Goal: Task Accomplishment & Management: Manage account settings

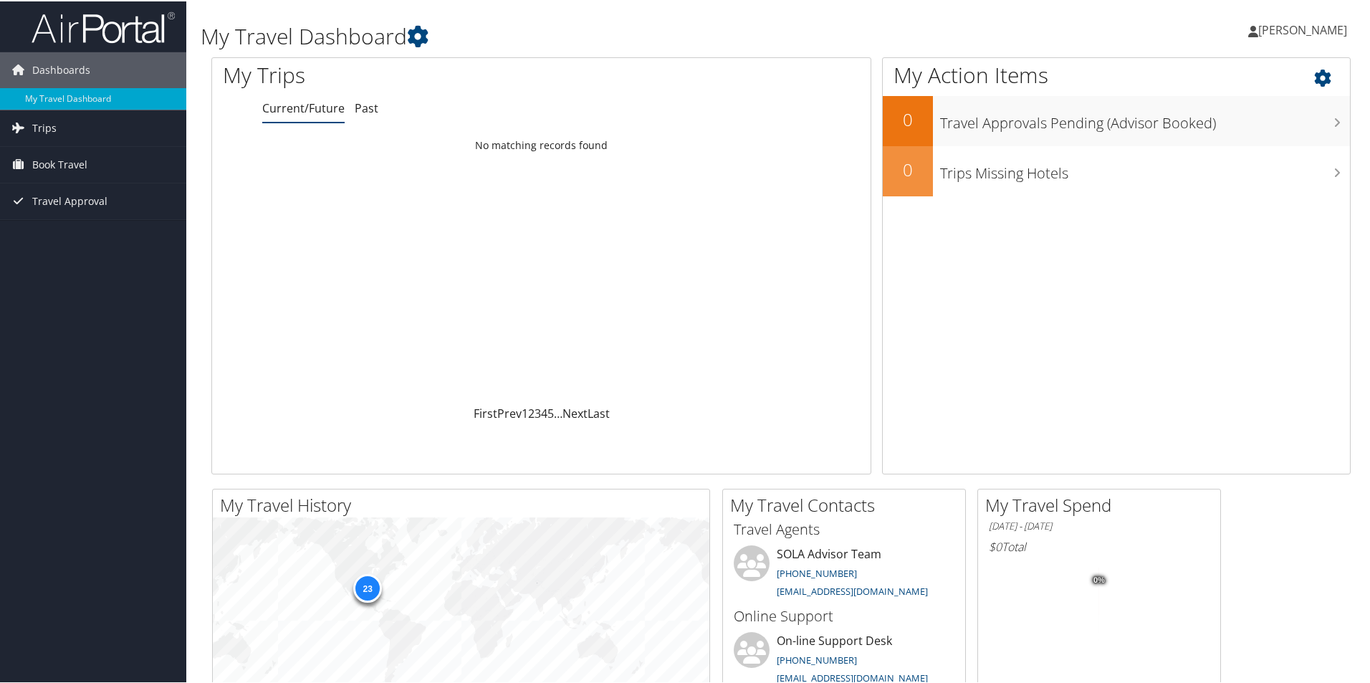
click at [1320, 77] on icon at bounding box center [1335, 73] width 42 height 24
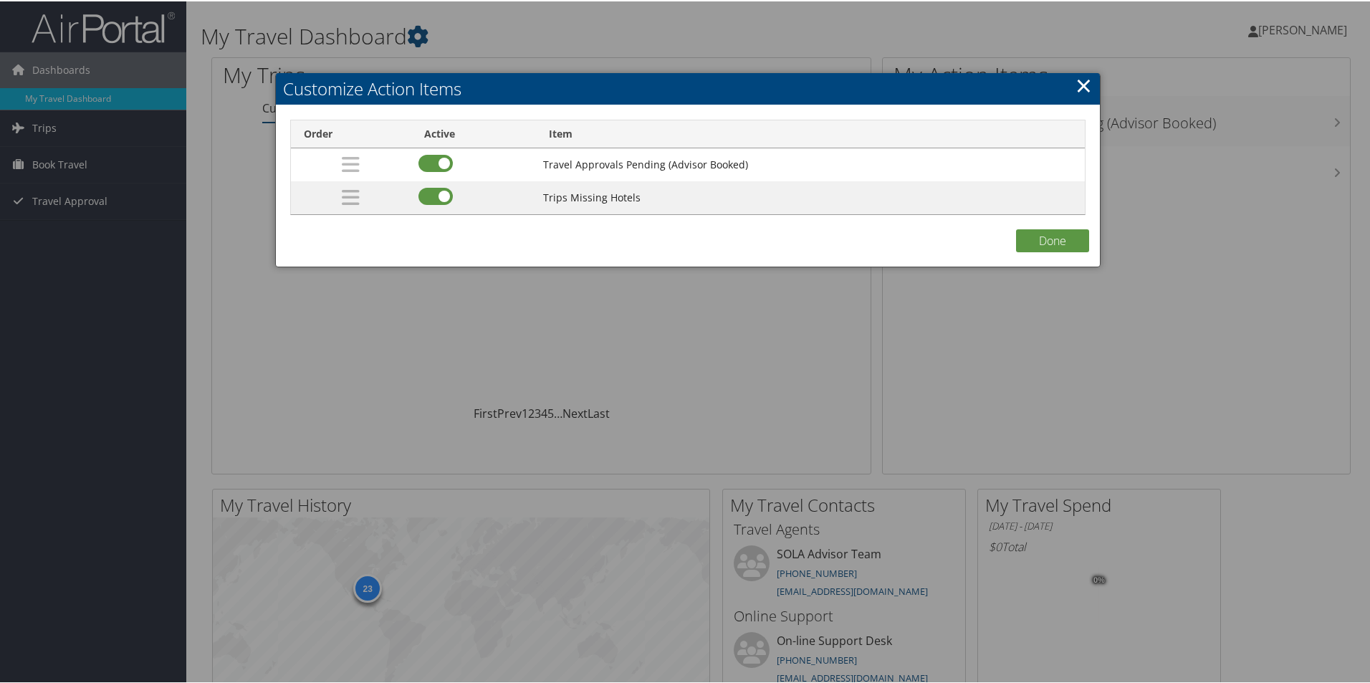
click at [1079, 85] on link "×" at bounding box center [1084, 84] width 16 height 29
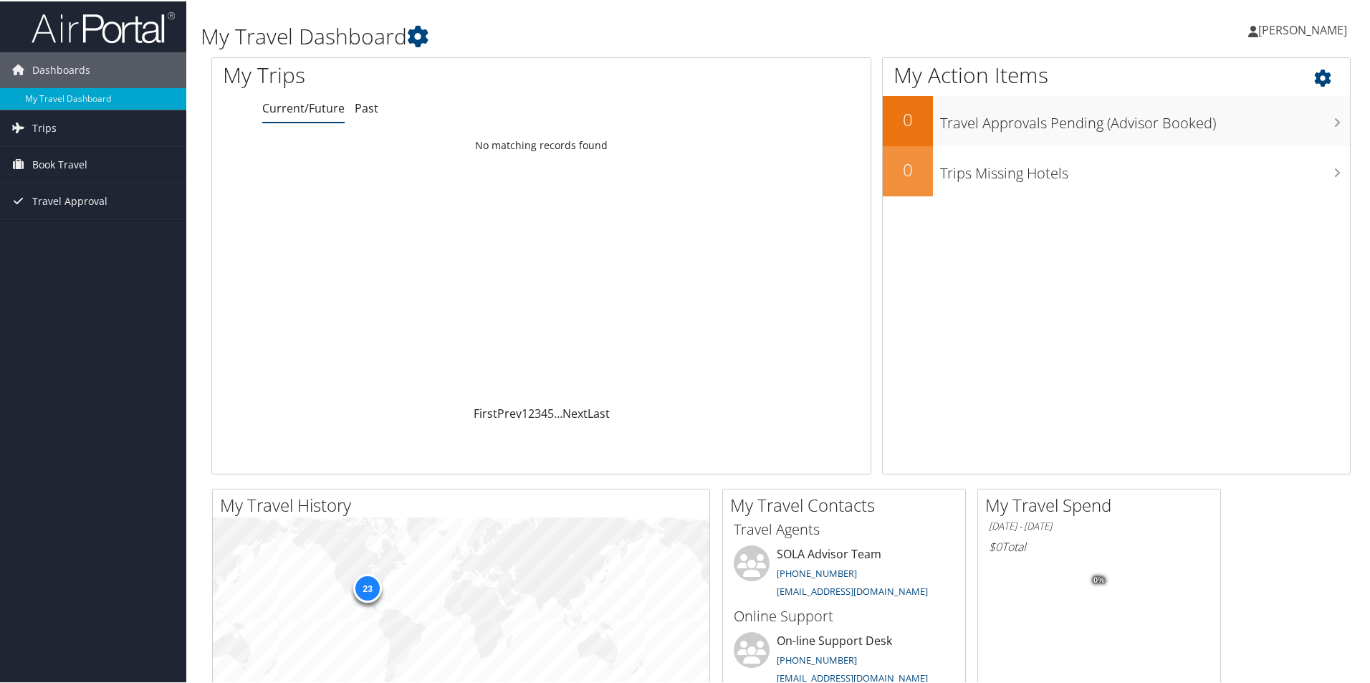
click at [1162, 85] on h1 "My Action Items" at bounding box center [1116, 74] width 467 height 30
click at [1283, 27] on span "[PERSON_NAME]" at bounding box center [1302, 29] width 89 height 16
click at [1278, 125] on link "View Travel Profile" at bounding box center [1265, 127] width 160 height 24
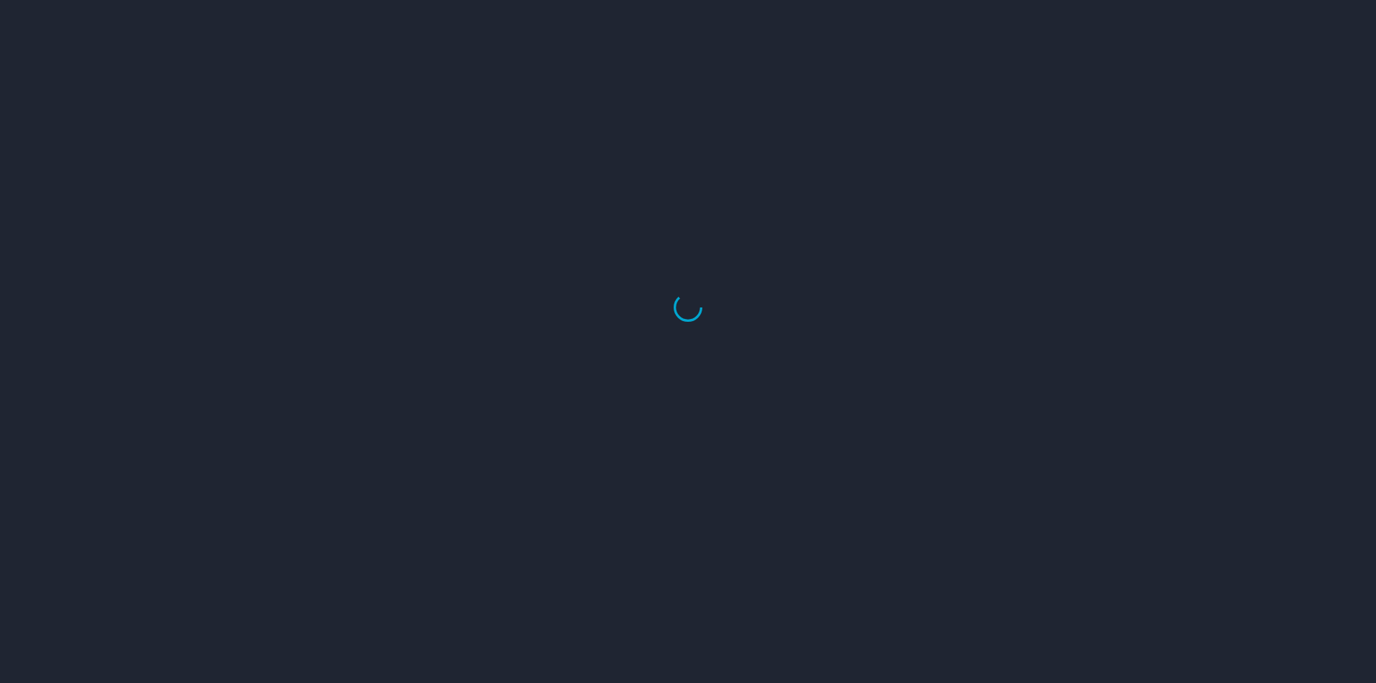
select select "US"
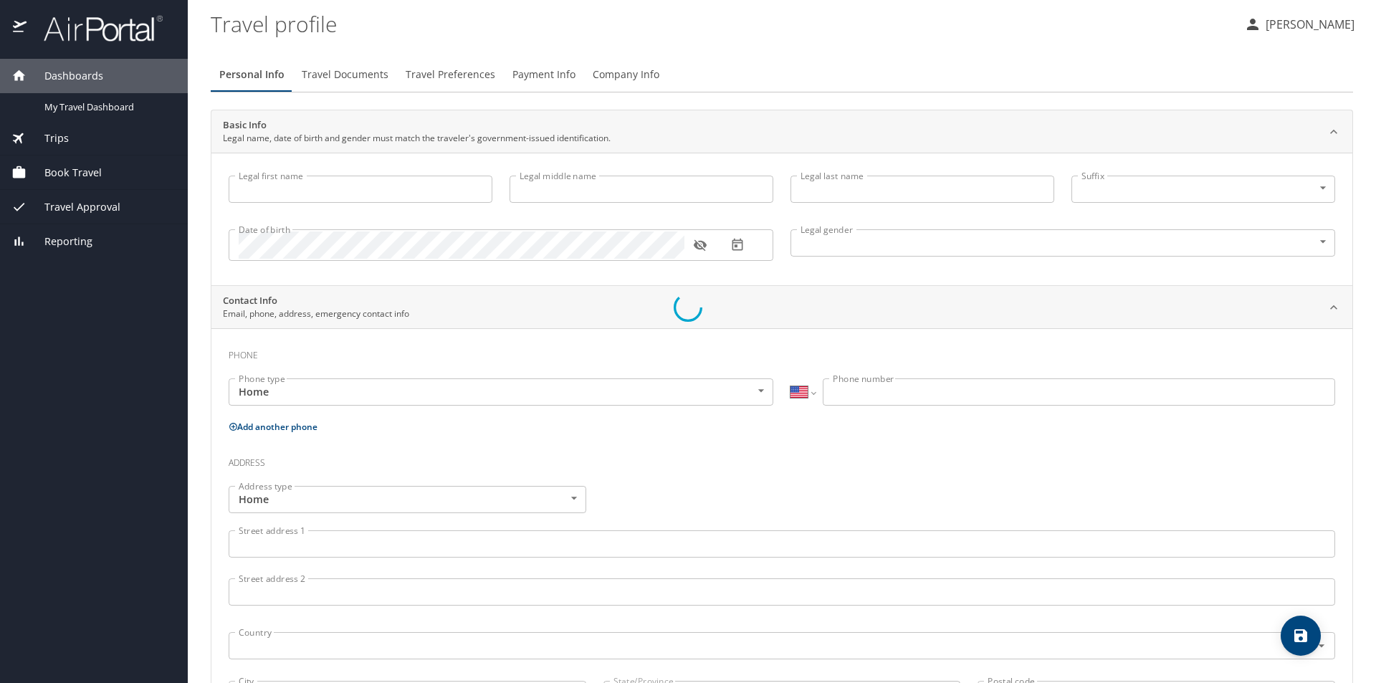
select select "US"
select select "PS"
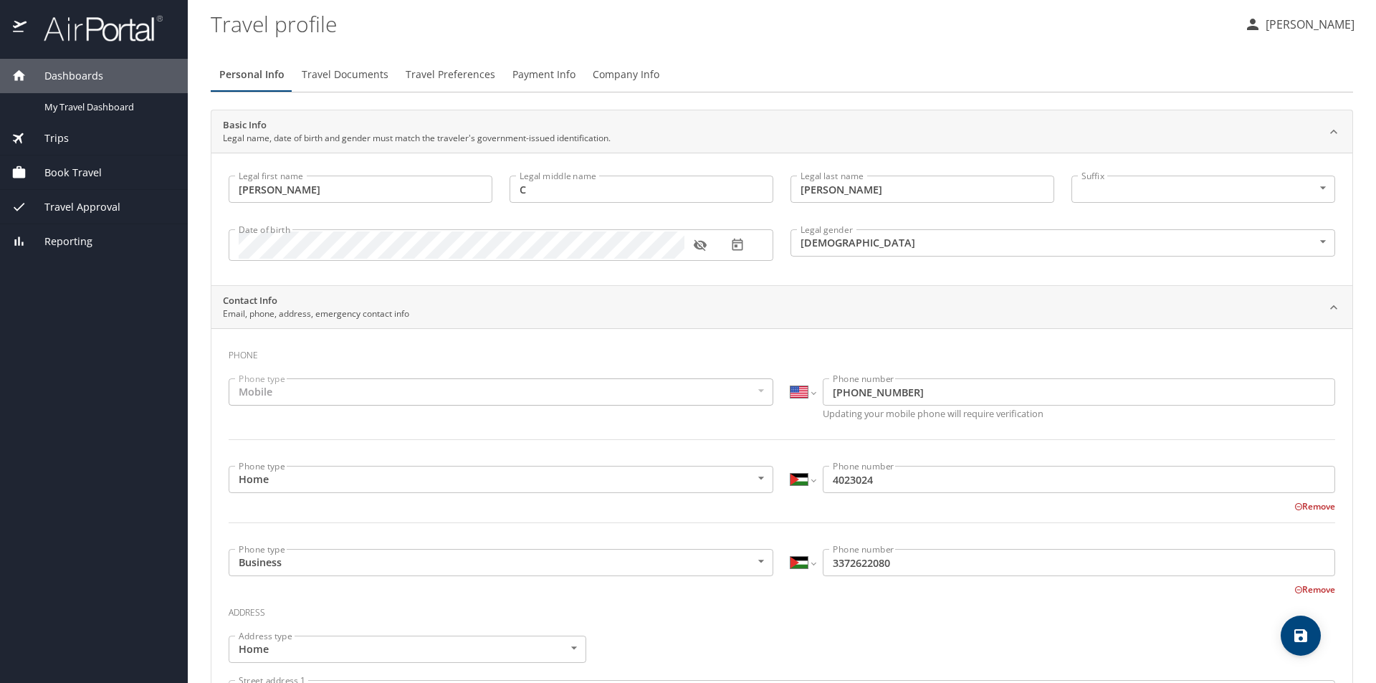
type input "ROBERT"
type input "C"
type input "DOBBS"
type input "Male"
click at [1284, 22] on p "[PERSON_NAME]" at bounding box center [1307, 24] width 93 height 17
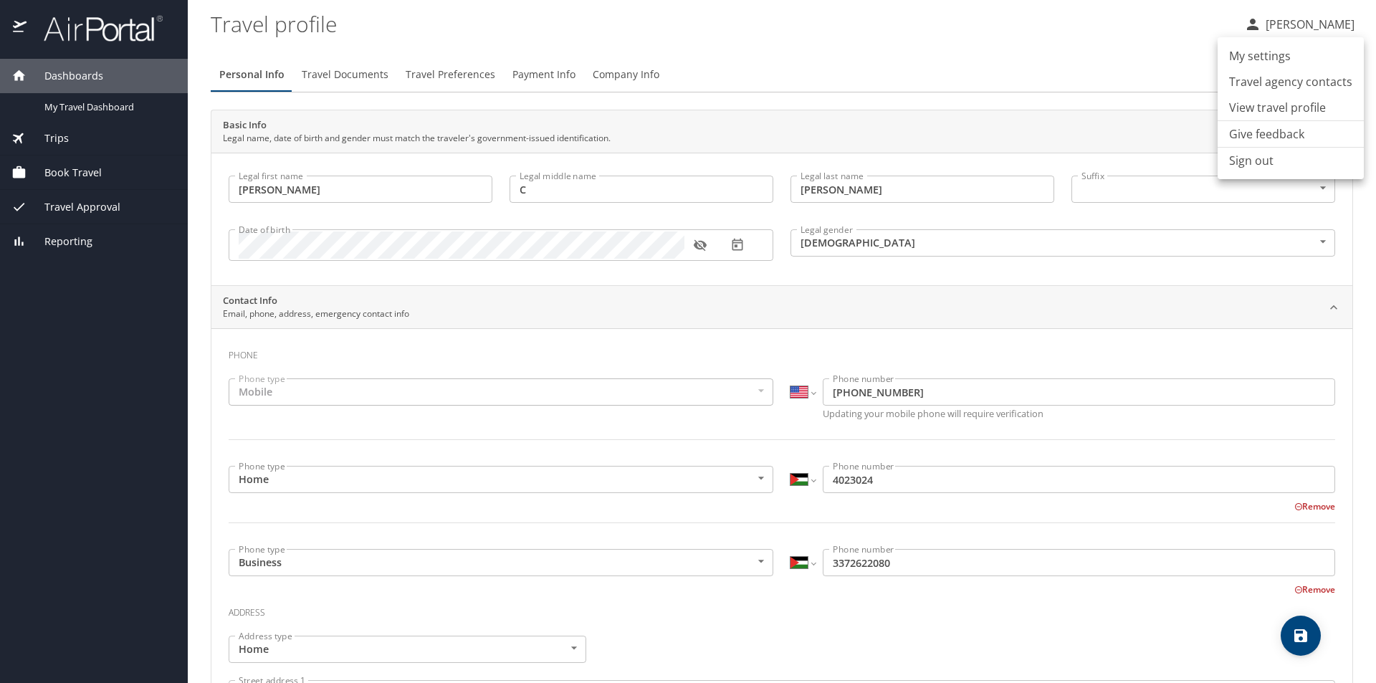
click at [1118, 45] on div at bounding box center [688, 341] width 1376 height 683
